Goal: Task Accomplishment & Management: Manage account settings

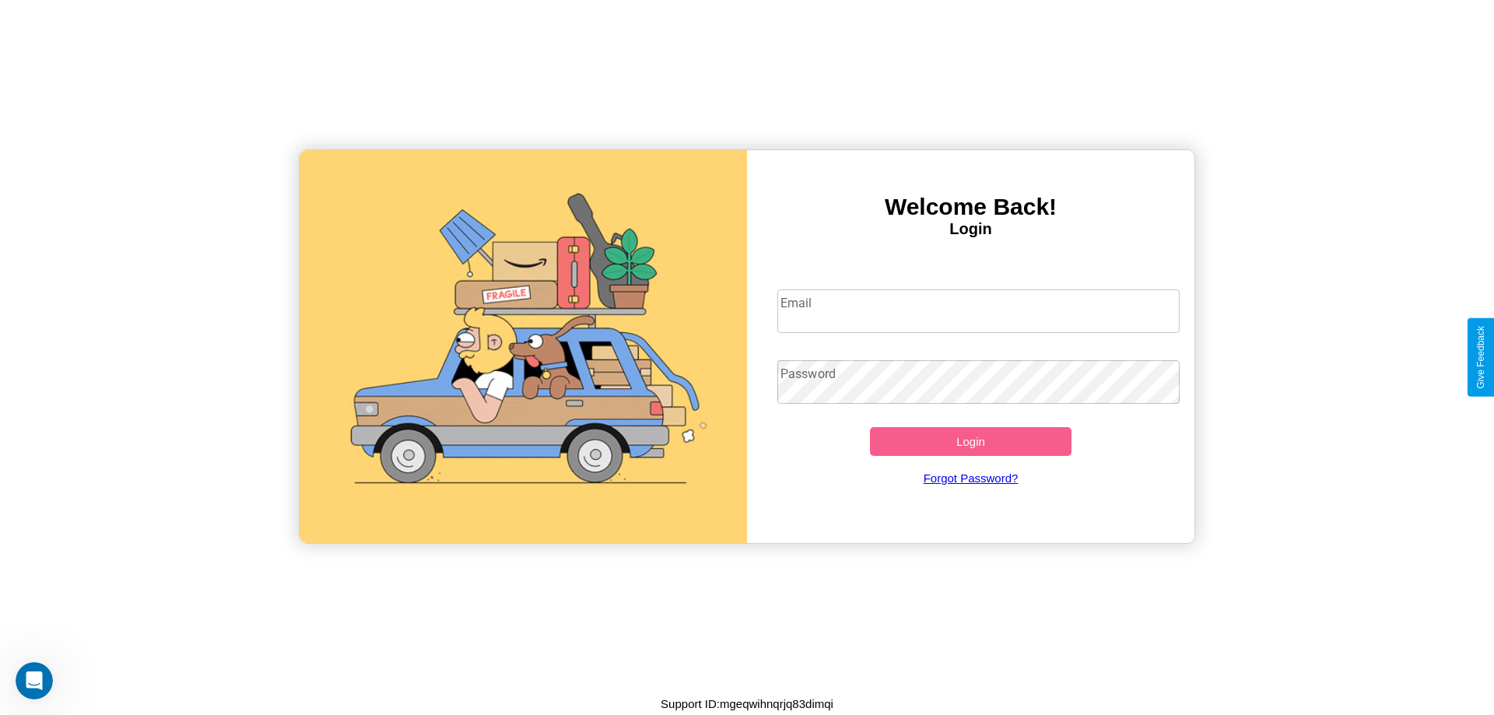
click at [978, 311] on input "Email" at bounding box center [979, 312] width 403 height 44
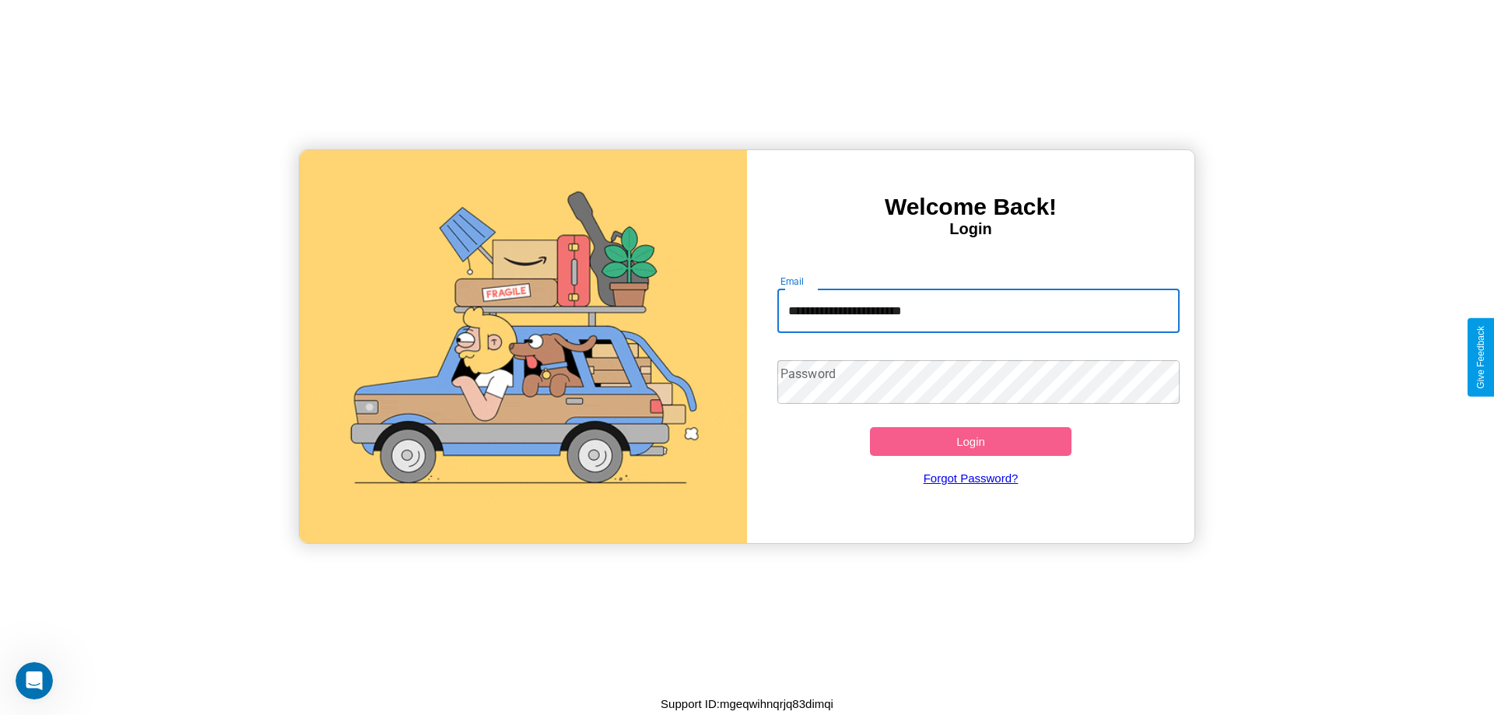
type input "**********"
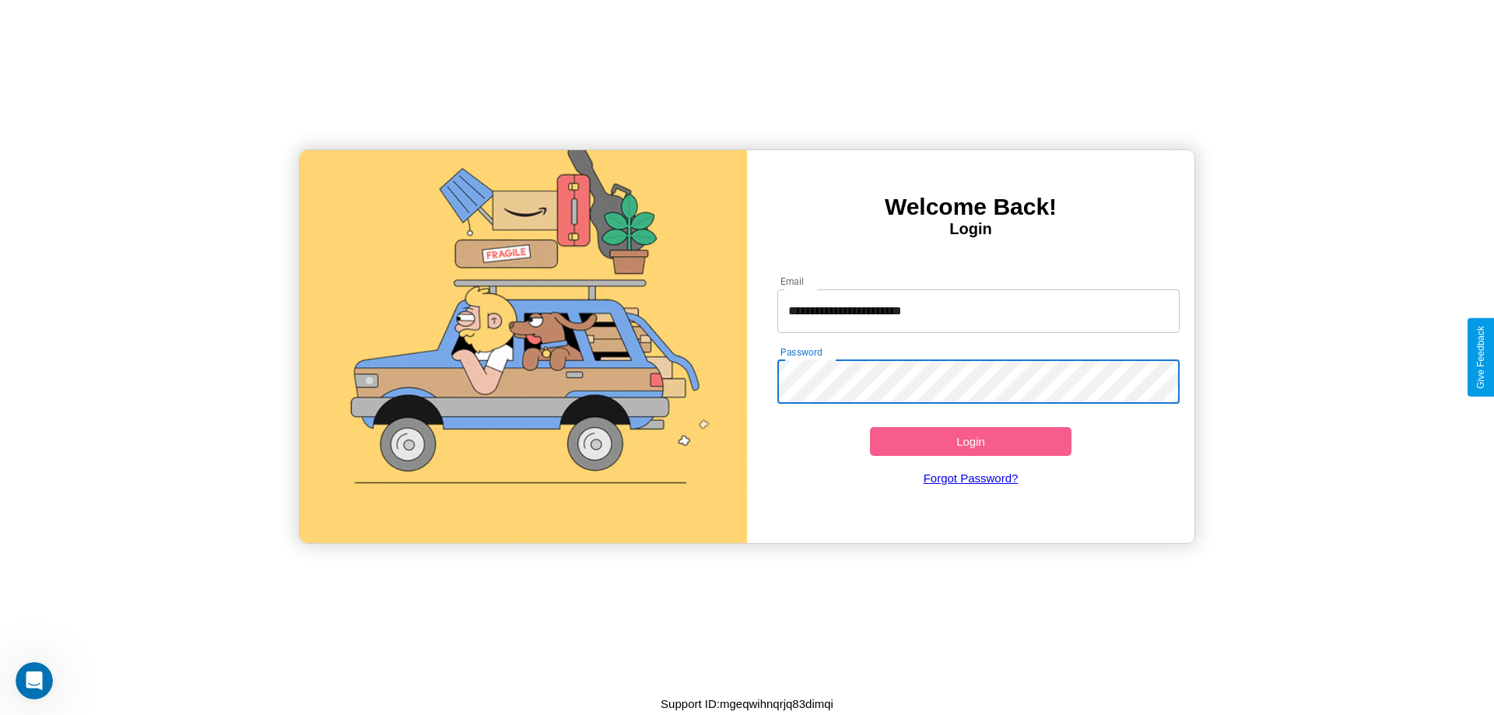
click at [971, 441] on button "Login" at bounding box center [971, 441] width 202 height 29
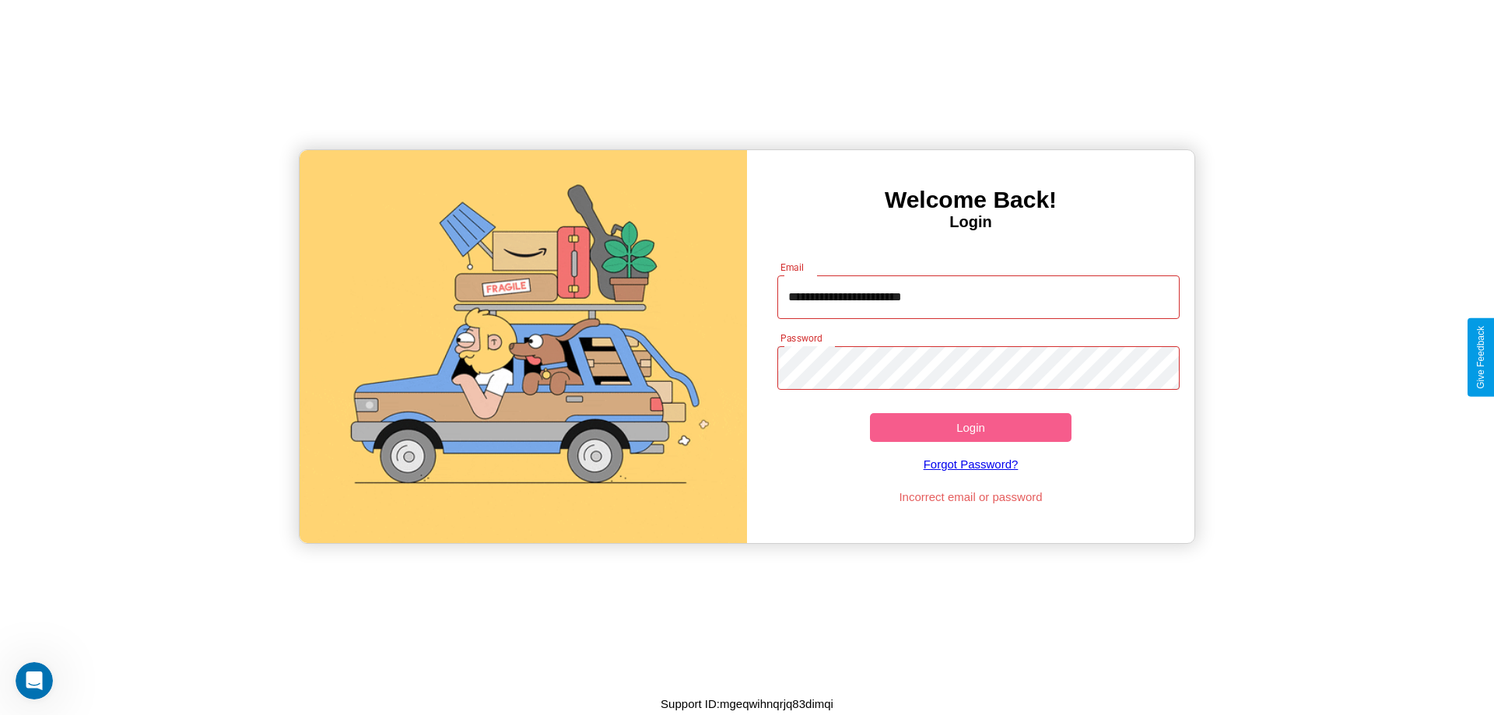
click at [971, 427] on button "Login" at bounding box center [971, 427] width 202 height 29
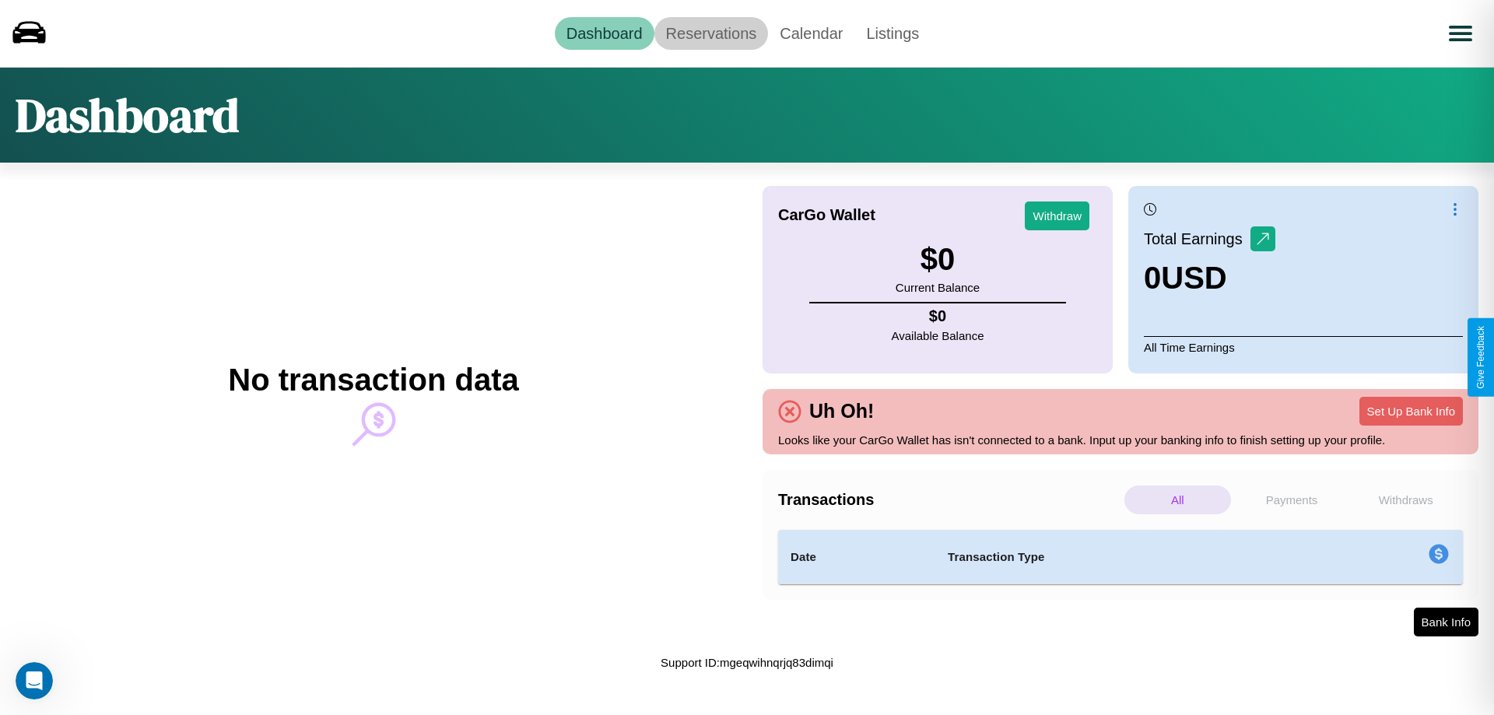
click at [711, 33] on link "Reservations" at bounding box center [712, 33] width 114 height 33
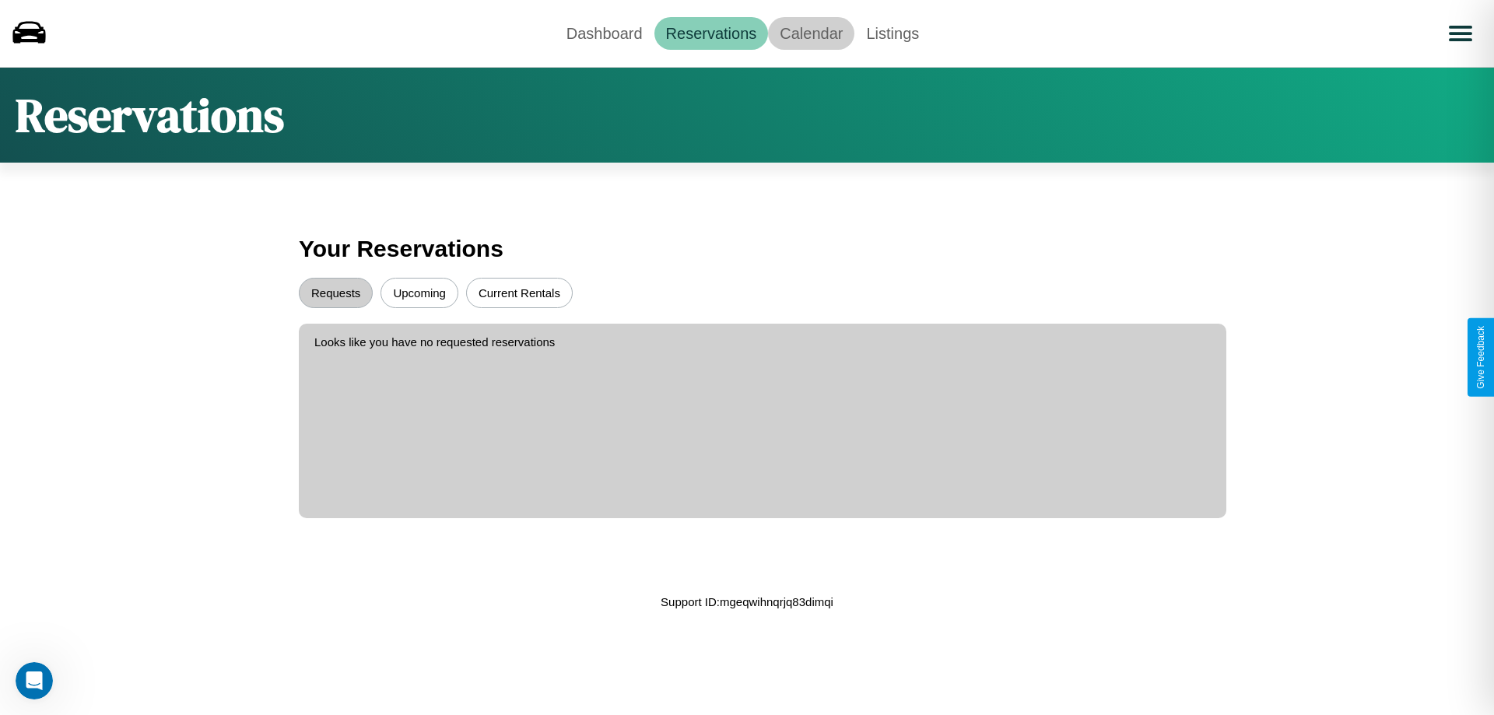
click at [811, 33] on link "Calendar" at bounding box center [811, 33] width 86 height 33
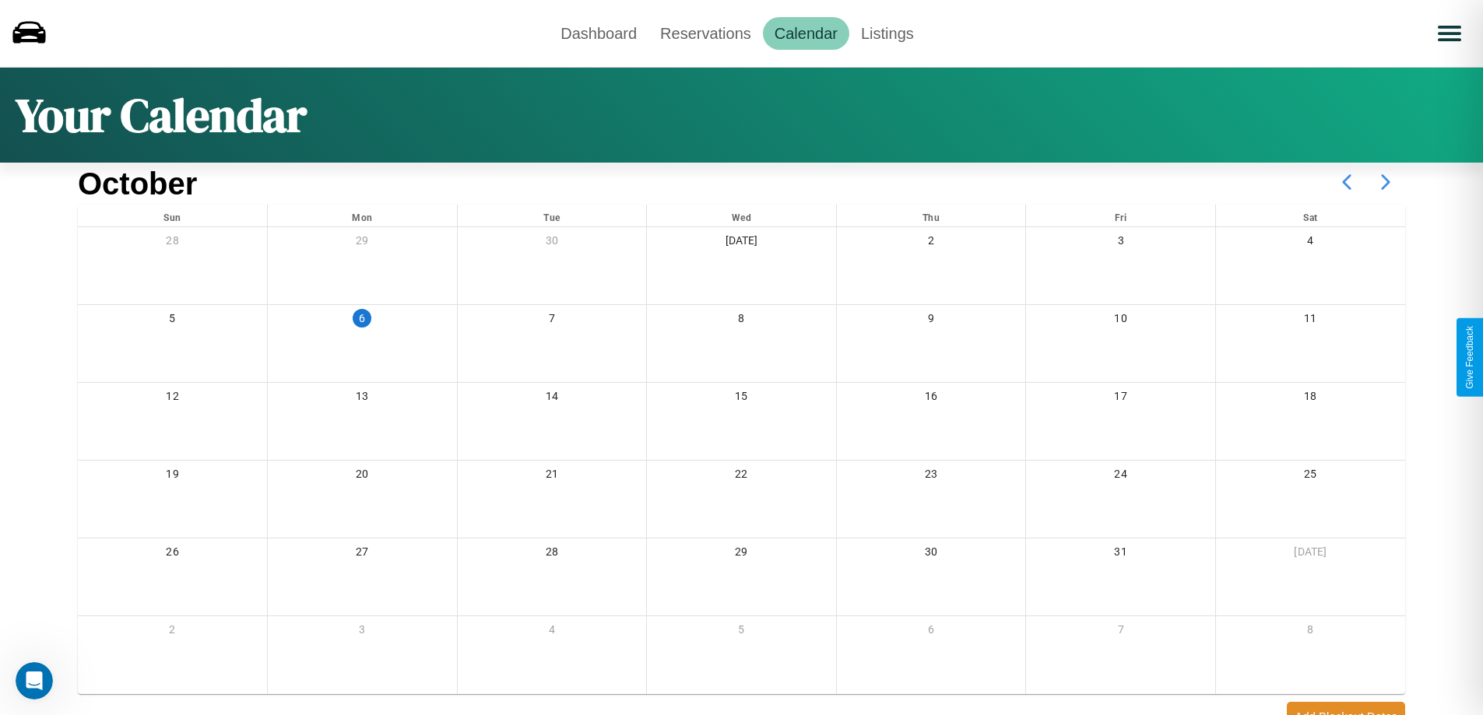
click at [1385, 182] on icon at bounding box center [1385, 182] width 39 height 39
